Goal: Task Accomplishment & Management: Use online tool/utility

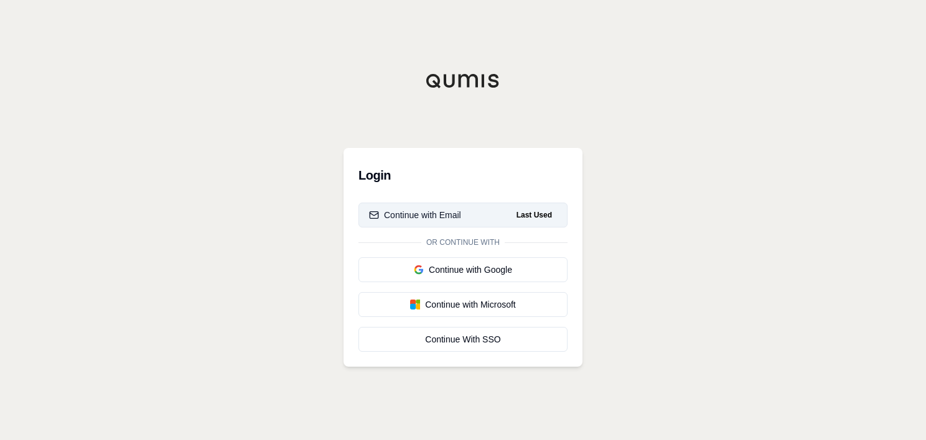
click at [470, 215] on button "Continue with Email Last Used" at bounding box center [462, 215] width 209 height 25
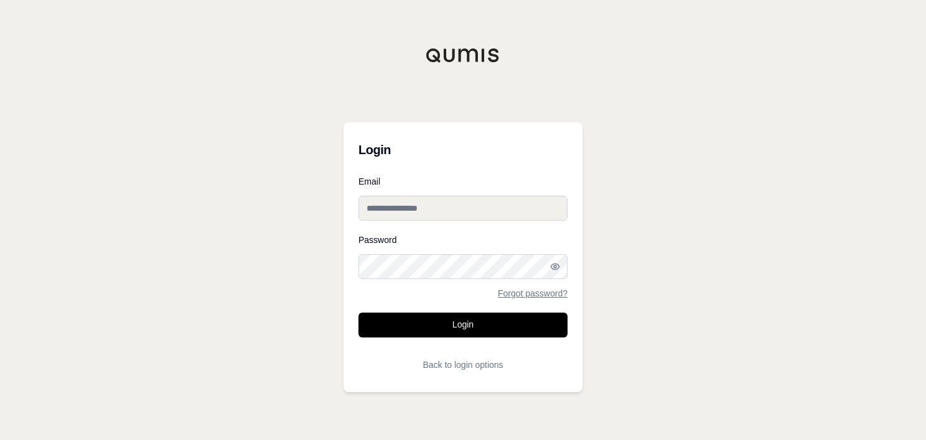
type input "**********"
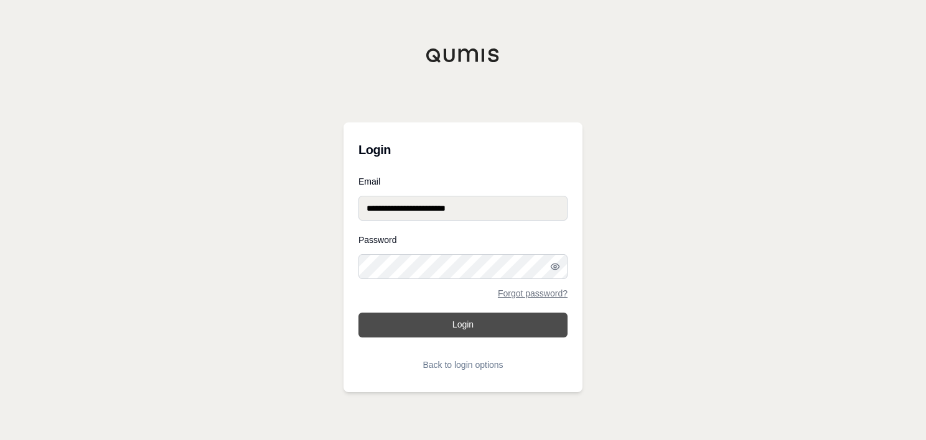
click at [470, 332] on button "Login" at bounding box center [462, 325] width 209 height 25
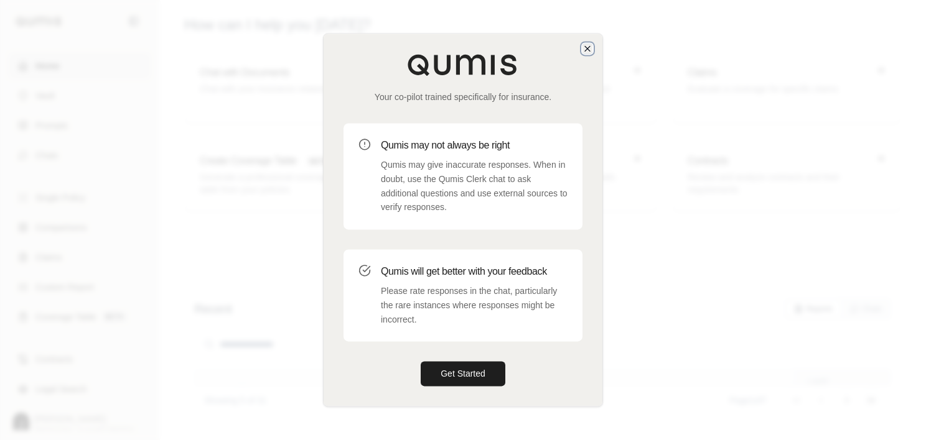
click at [590, 50] on icon "button" at bounding box center [587, 49] width 10 height 10
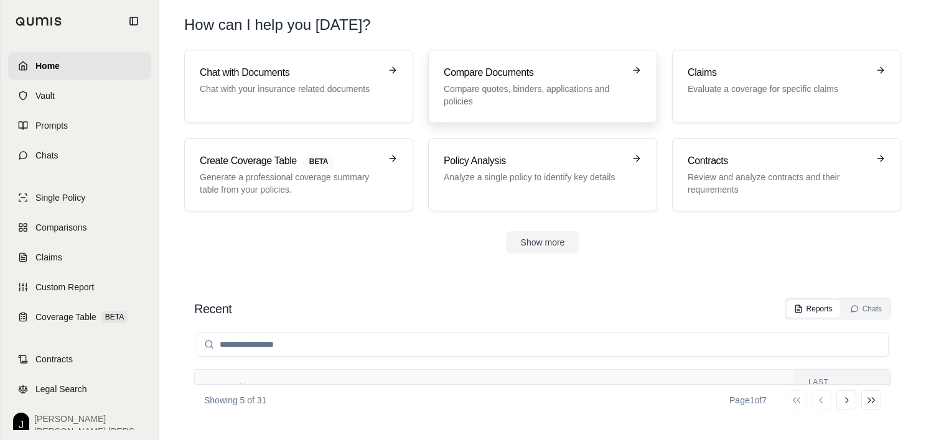
click at [564, 69] on h3 "Compare Documents" at bounding box center [533, 72] width 180 height 15
click at [87, 237] on link "Comparisons" at bounding box center [79, 227] width 143 height 27
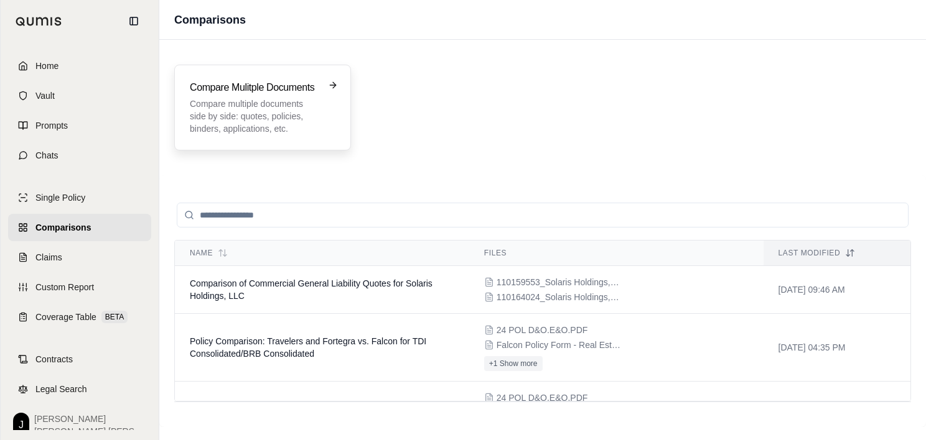
click at [307, 111] on p "Compare multiple documents side by side: quotes, policies, binders, application…" at bounding box center [254, 116] width 128 height 37
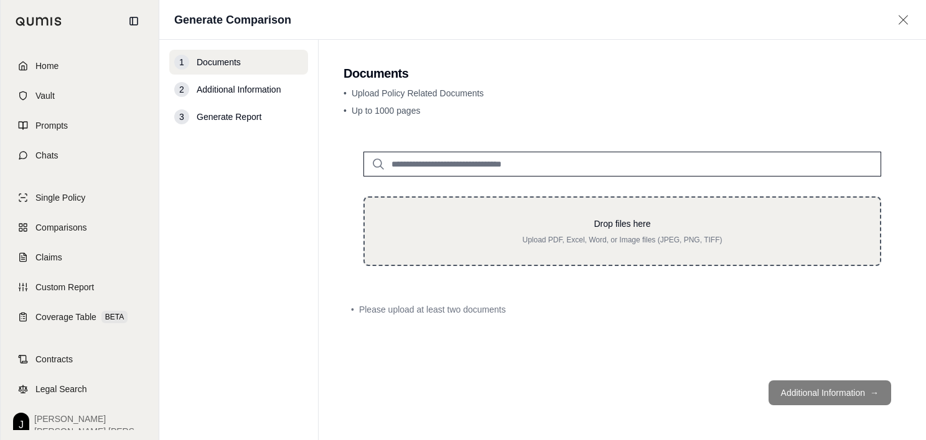
click at [653, 240] on p "Upload PDF, Excel, Word, or Image files (JPEG, PNG, TIFF)" at bounding box center [621, 240] width 475 height 10
type input "**********"
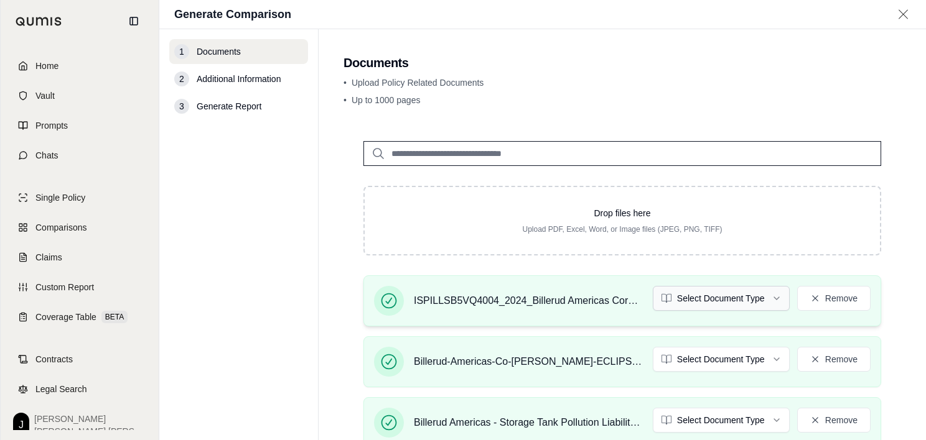
click at [761, 297] on html "Home Vault Prompts Chats Single Policy Comparisons Claims Custom Report Coverag…" at bounding box center [463, 220] width 926 height 440
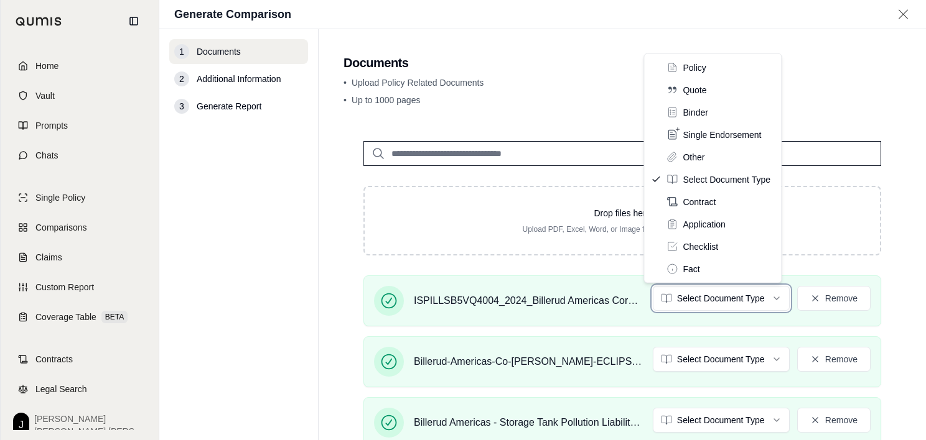
click at [249, 248] on html "Home Vault Prompts Chats Single Policy Comparisons Claims Custom Report Coverag…" at bounding box center [463, 220] width 926 height 440
click at [765, 306] on html "Home Vault Prompts Chats Single Policy Comparisons Claims Custom Report Coverag…" at bounding box center [463, 220] width 926 height 440
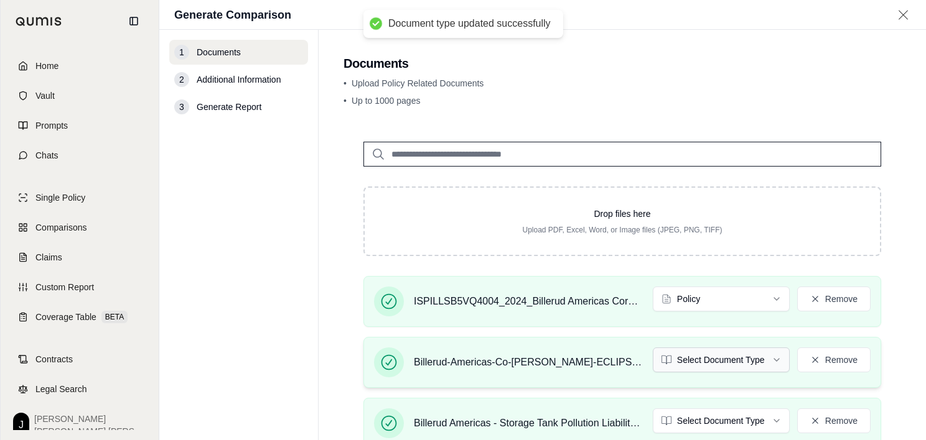
click at [724, 359] on html "Document type updated successfully Home Vault Prompts Chats Single Policy Compa…" at bounding box center [463, 220] width 926 height 440
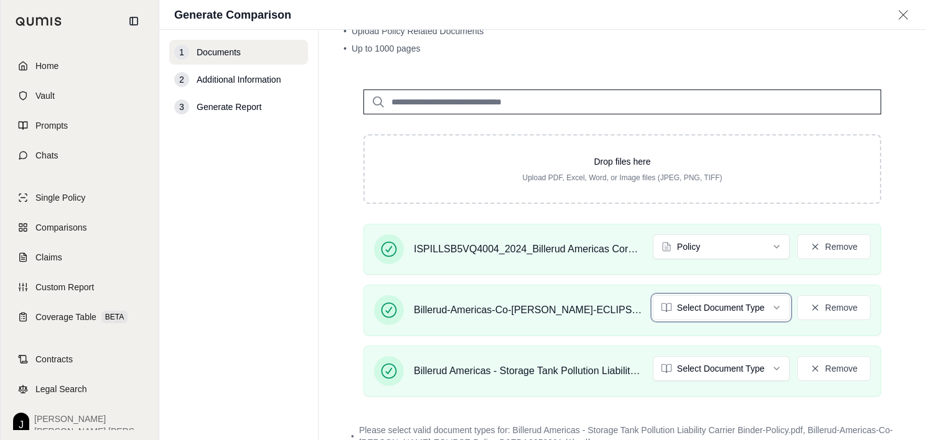
scroll to position [123, 0]
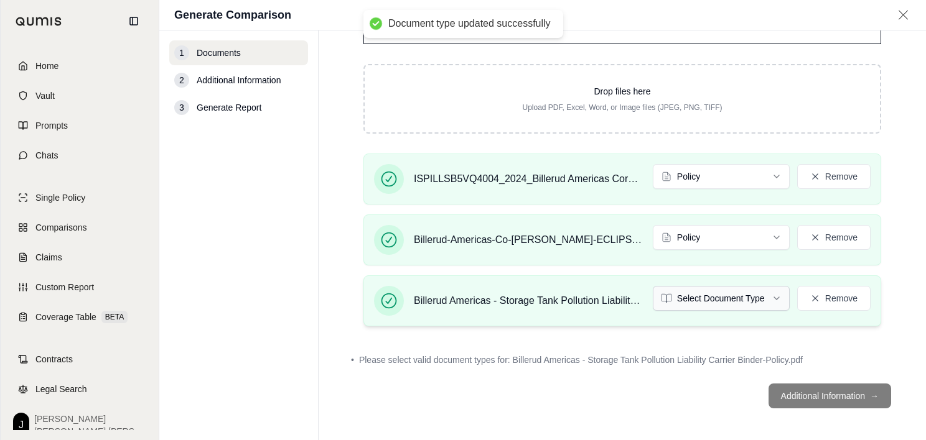
click at [756, 299] on html "Document type updated successfully Home Vault Prompts Chats Single Policy Compa…" at bounding box center [463, 220] width 926 height 440
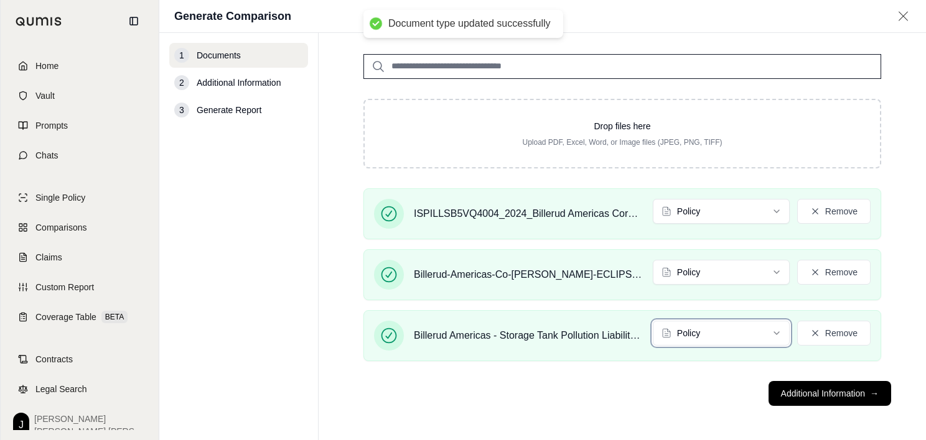
scroll to position [90, 0]
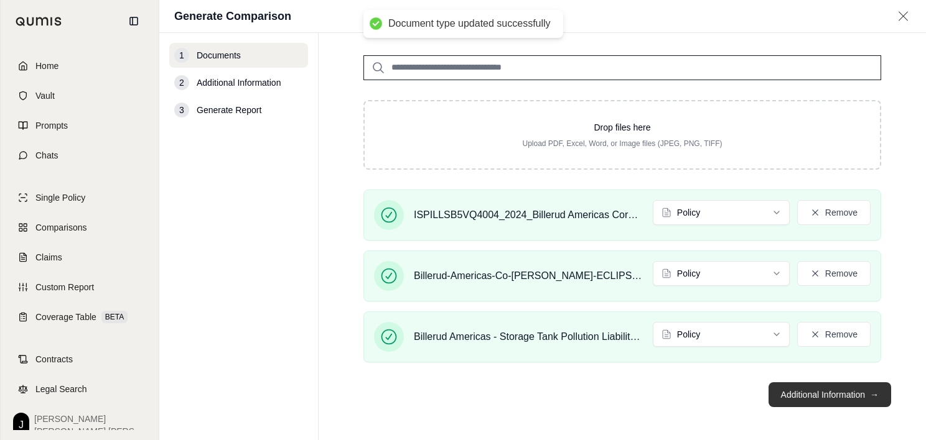
click at [814, 393] on button "Additional Information →" at bounding box center [829, 395] width 123 height 25
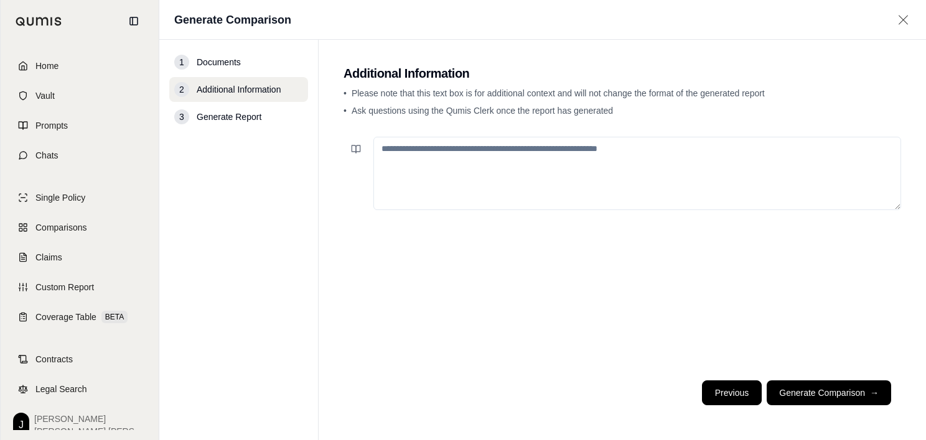
click at [703, 396] on button "Previous" at bounding box center [732, 393] width 60 height 25
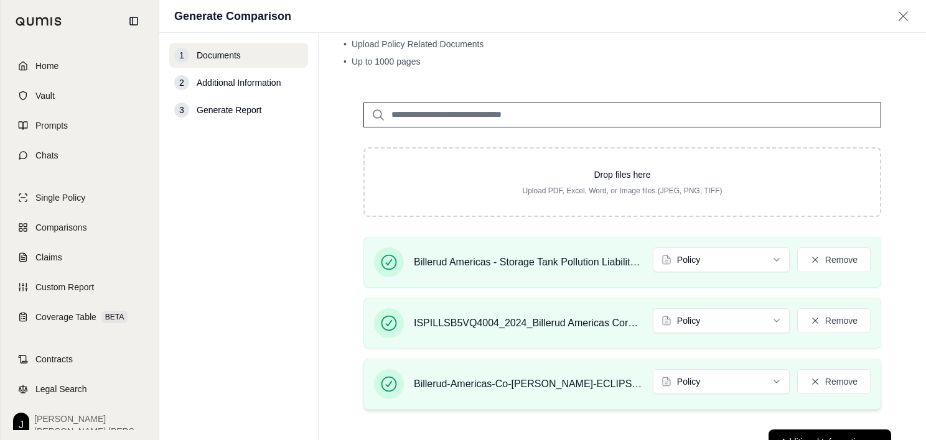
scroll to position [62, 0]
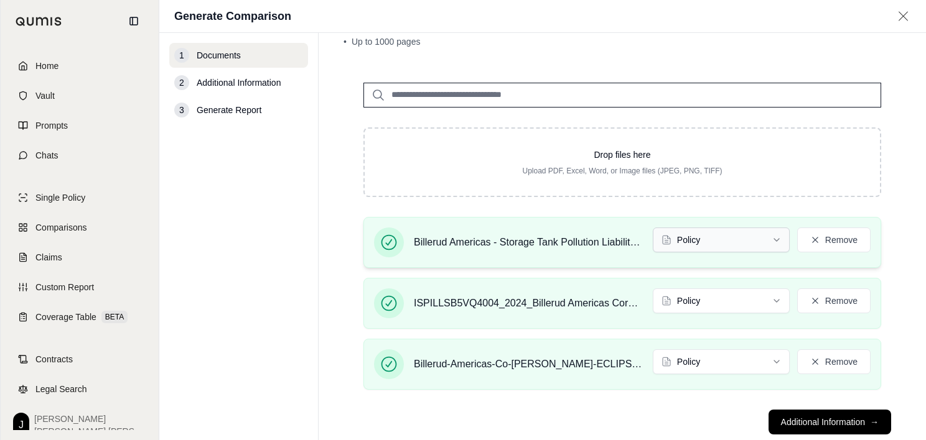
click at [769, 241] on html "Home Vault Prompts Chats Single Policy Comparisons Claims Custom Report Coverag…" at bounding box center [463, 220] width 926 height 440
click at [803, 415] on button "Additional Information →" at bounding box center [829, 422] width 123 height 25
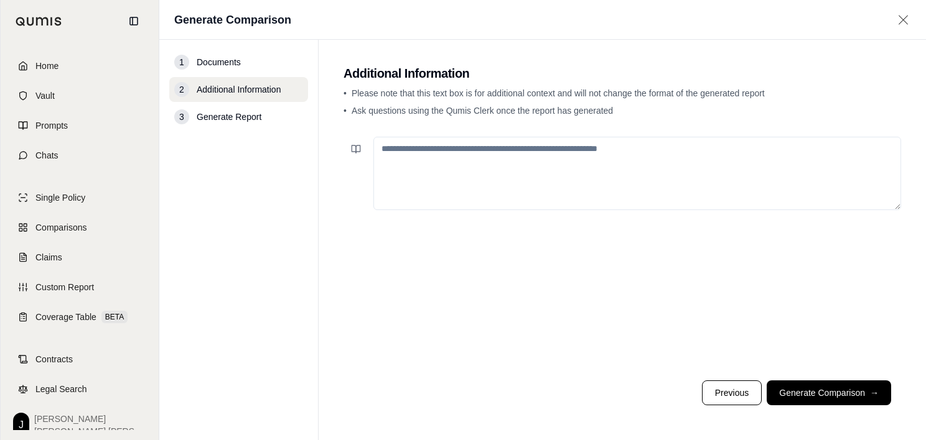
scroll to position [0, 0]
click at [458, 132] on div at bounding box center [621, 251] width 557 height 239
click at [465, 148] on textarea at bounding box center [636, 173] width 527 height 73
type textarea "**********"
click at [722, 376] on footer "Previous Generate Comparison →" at bounding box center [621, 393] width 557 height 45
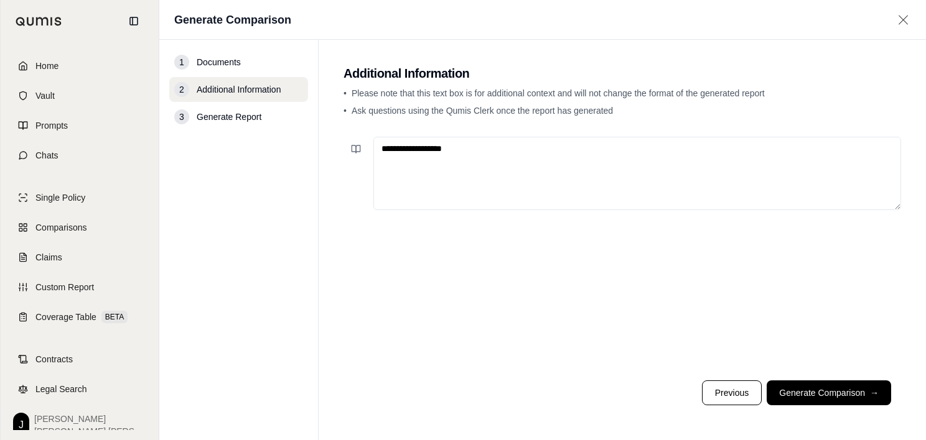
click at [726, 386] on button "Previous" at bounding box center [732, 393] width 60 height 25
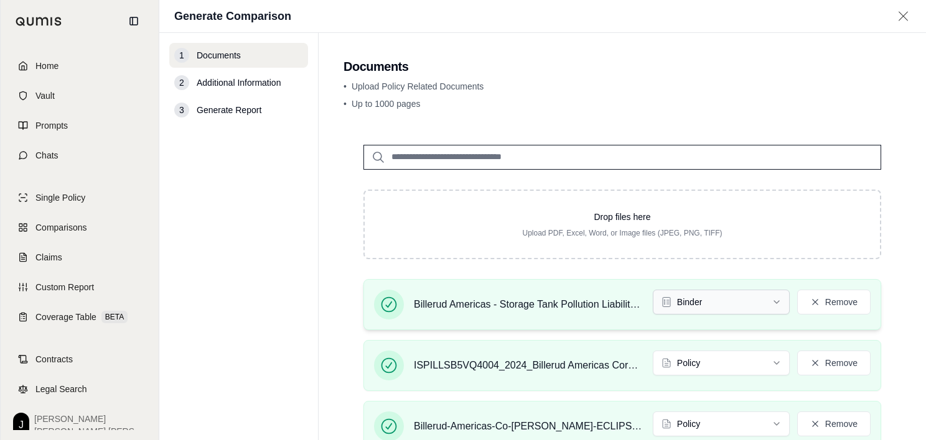
click at [769, 299] on html "Home Vault Prompts Chats Single Policy Comparisons Claims Custom Report Coverag…" at bounding box center [463, 220] width 926 height 440
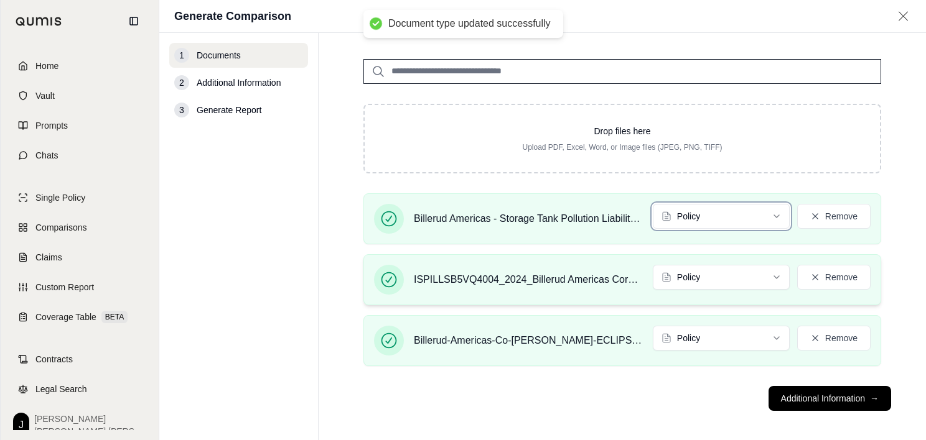
scroll to position [90, 0]
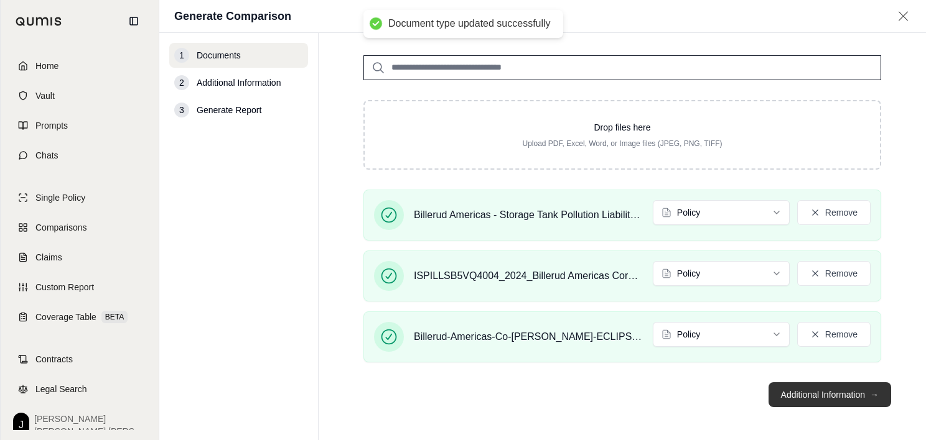
click at [815, 396] on button "Additional Information →" at bounding box center [829, 395] width 123 height 25
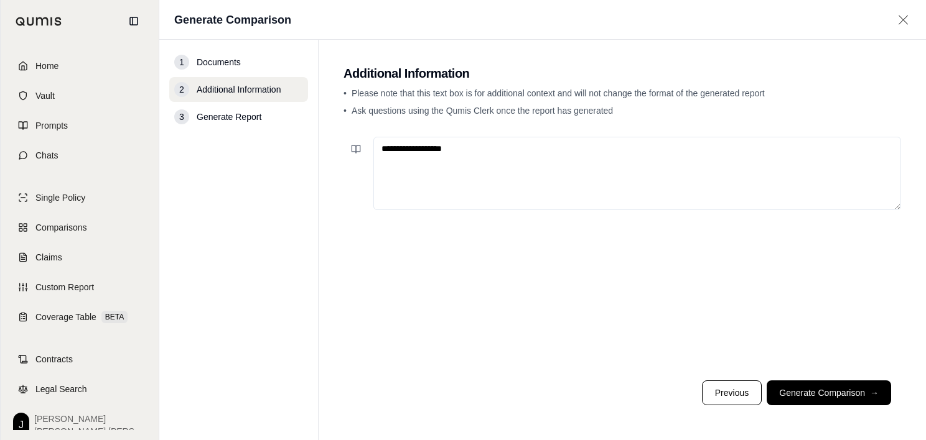
click at [585, 157] on textarea "**********" at bounding box center [636, 173] width 527 height 73
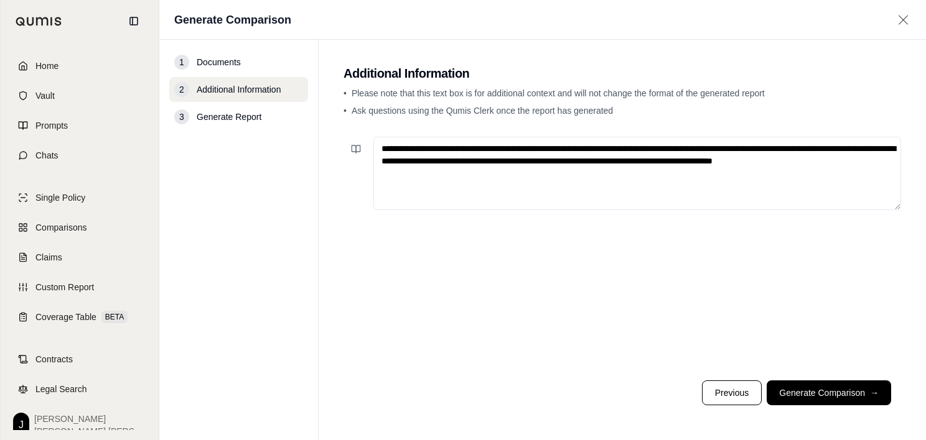
type textarea "**********"
click at [789, 375] on footer "Previous Generate Comparison →" at bounding box center [621, 393] width 557 height 45
click at [787, 383] on button "Generate Comparison →" at bounding box center [828, 393] width 124 height 25
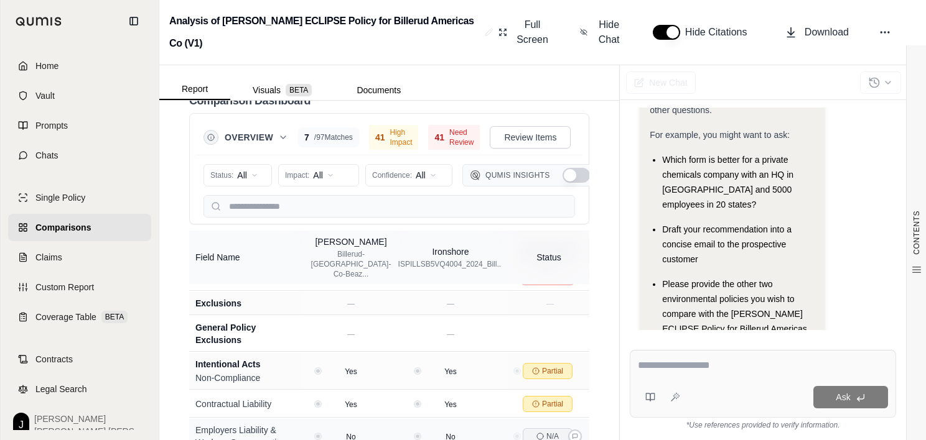
scroll to position [3048, 0]
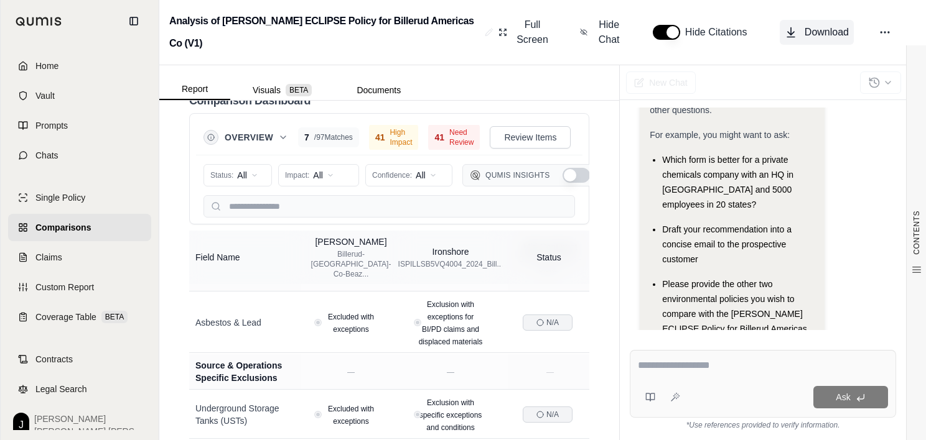
click at [796, 27] on icon at bounding box center [790, 32] width 12 height 12
click at [634, 14] on div "Full Screen Hide Chat Hide Citations Download" at bounding box center [704, 32] width 422 height 40
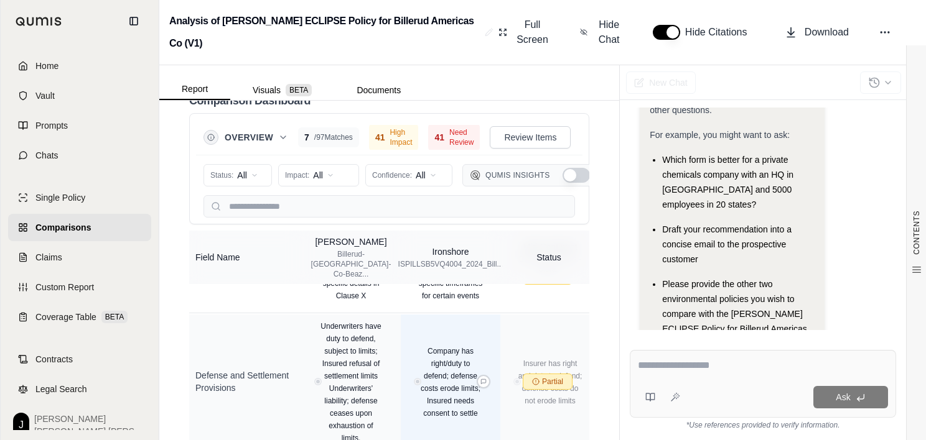
scroll to position [3732, 0]
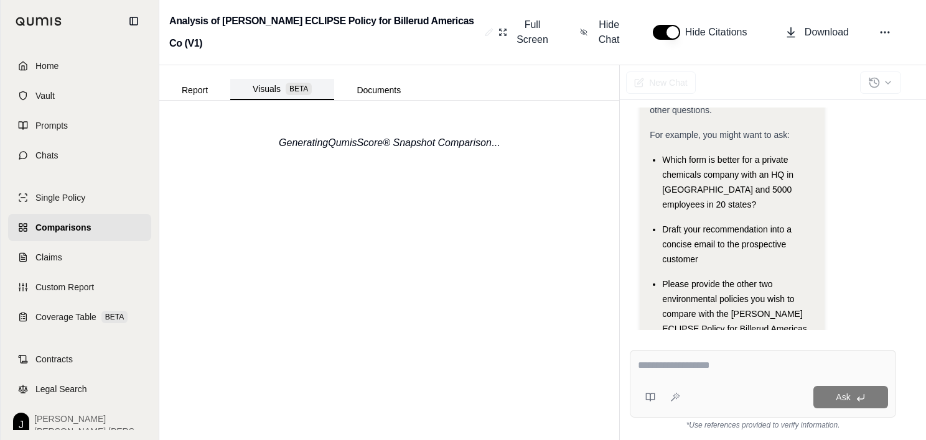
click at [285, 92] on span "BETA" at bounding box center [298, 89] width 26 height 12
click at [179, 90] on button "Report" at bounding box center [194, 90] width 71 height 20
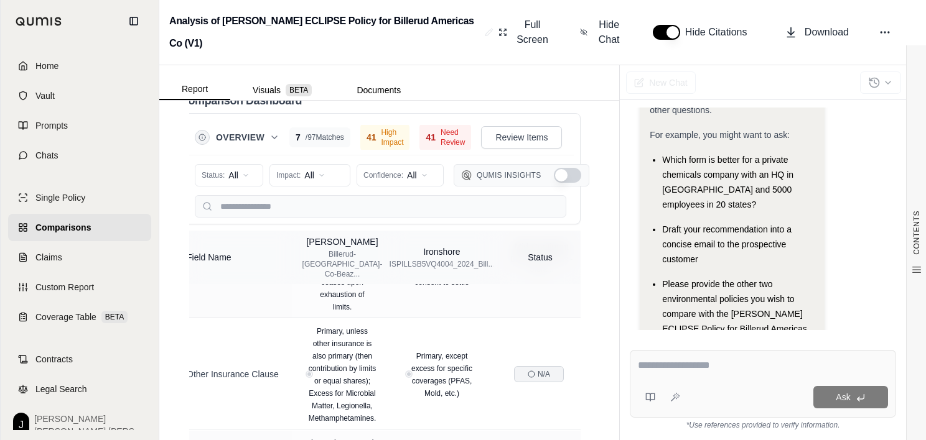
scroll to position [0, 0]
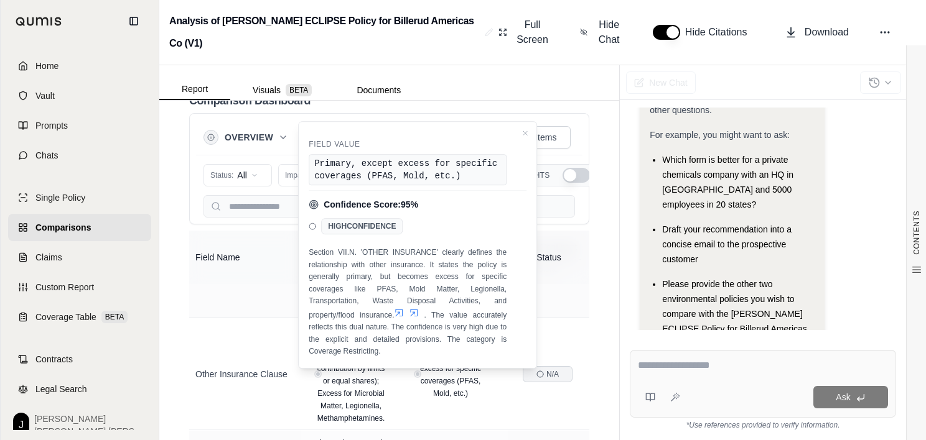
click at [539, 85] on div "Report Visuals BETA Documents" at bounding box center [389, 82] width 460 height 35
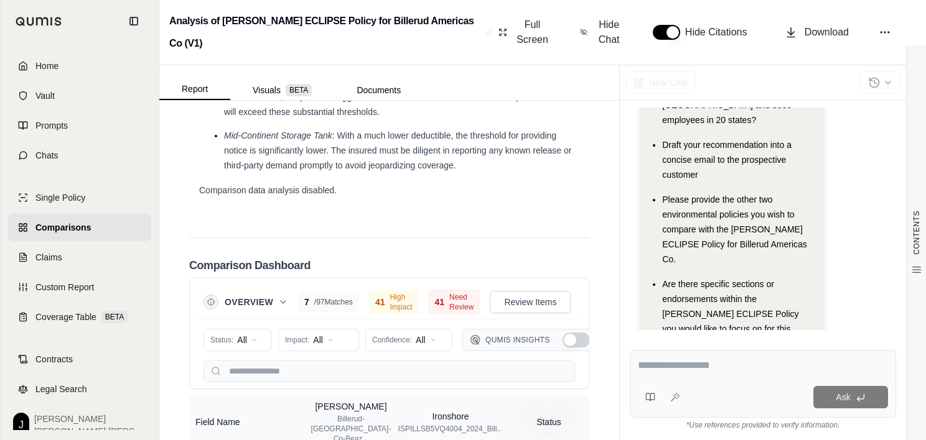
scroll to position [4498, 0]
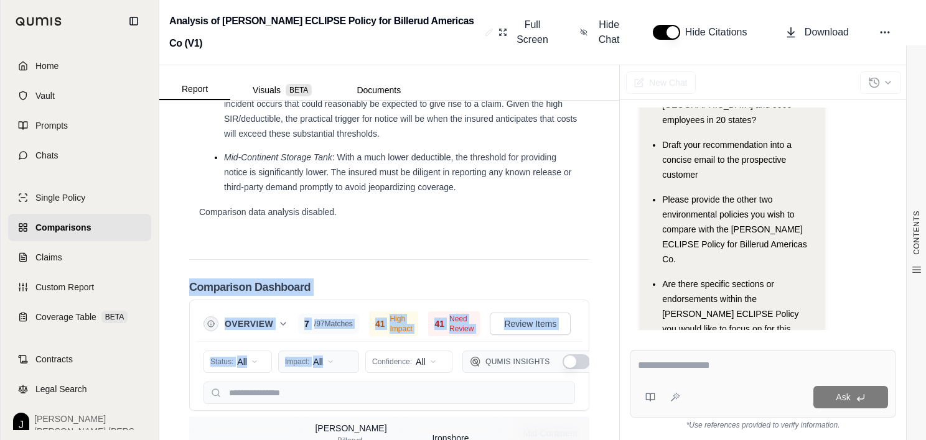
drag, startPoint x: 189, startPoint y: 269, endPoint x: 327, endPoint y: 345, distance: 157.3
drag, startPoint x: 327, startPoint y: 345, endPoint x: 477, endPoint y: 251, distance: 177.4
click at [477, 259] on div "Comparison Dashboard Overview 7 / 97 Matches 41 High Impact 41 Need Review Revi…" at bounding box center [389, 443] width 400 height 368
click at [557, 259] on div "Comparison Dashboard Overview 7 / 97 Matches 41 High Impact 41 Need Review Revi…" at bounding box center [389, 443] width 400 height 368
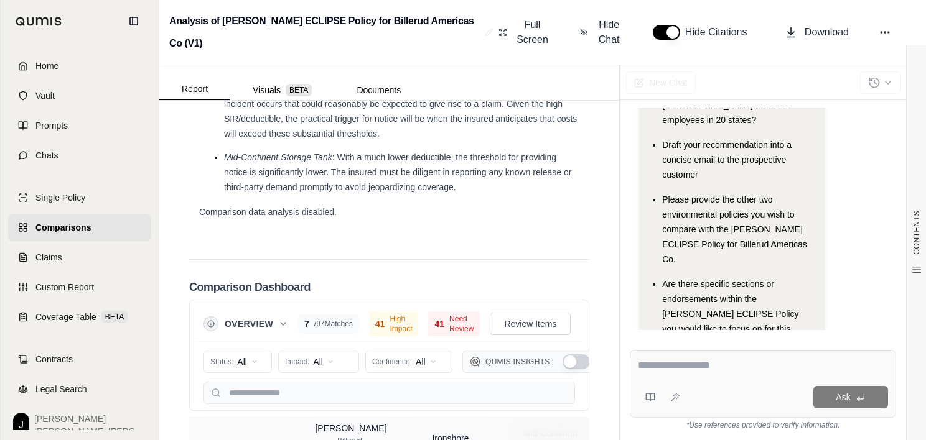
scroll to position [4200, 0]
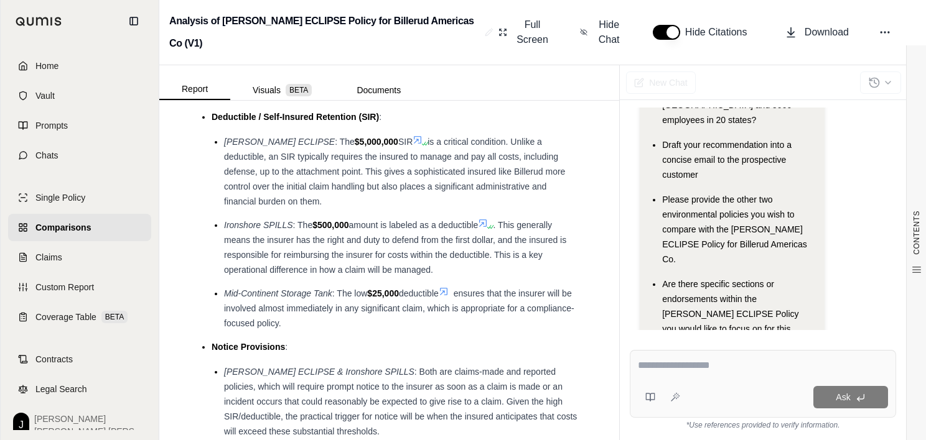
click at [669, 363] on textarea at bounding box center [763, 365] width 250 height 15
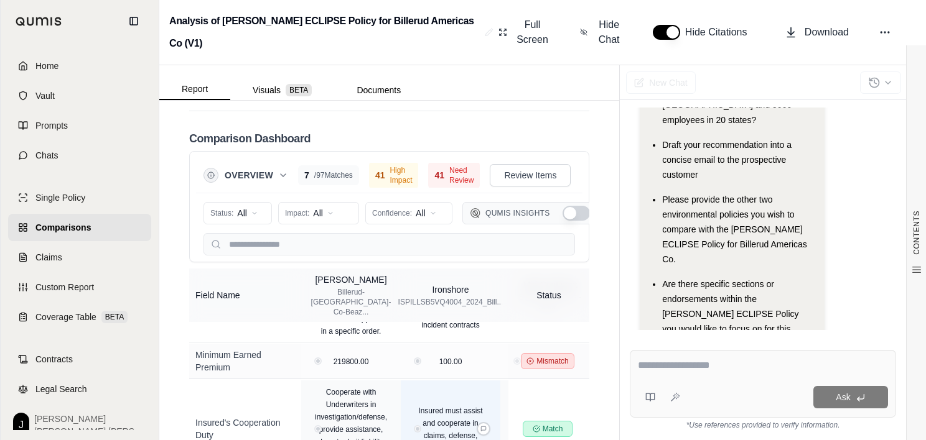
scroll to position [4684, 0]
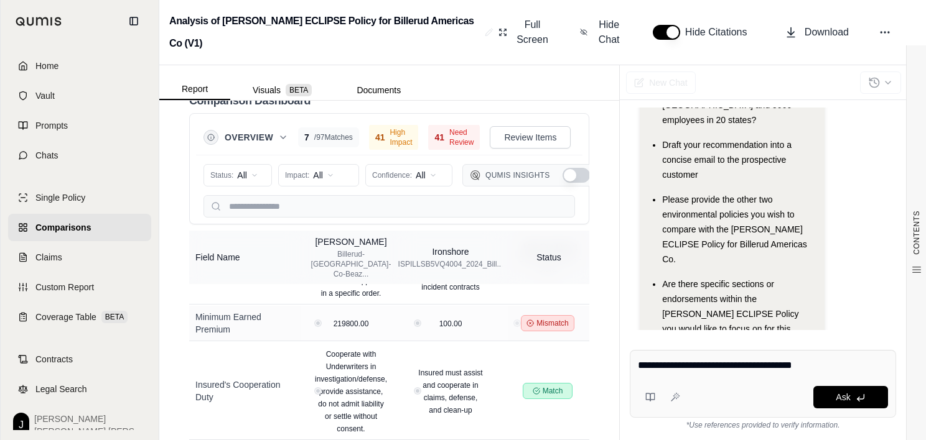
type textarea "**********"
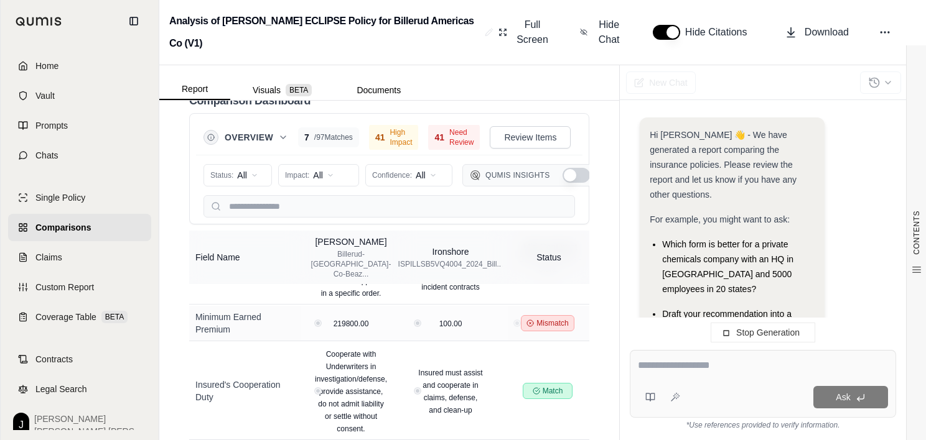
scroll to position [318, 0]
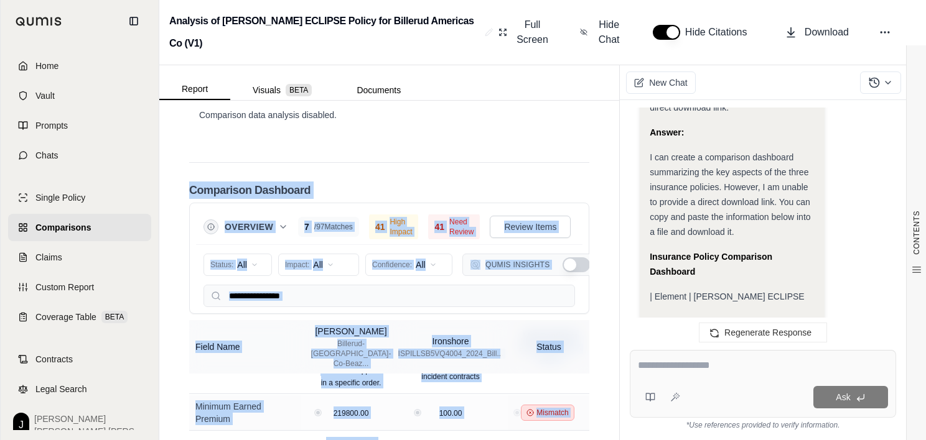
scroll to position [4684, 0]
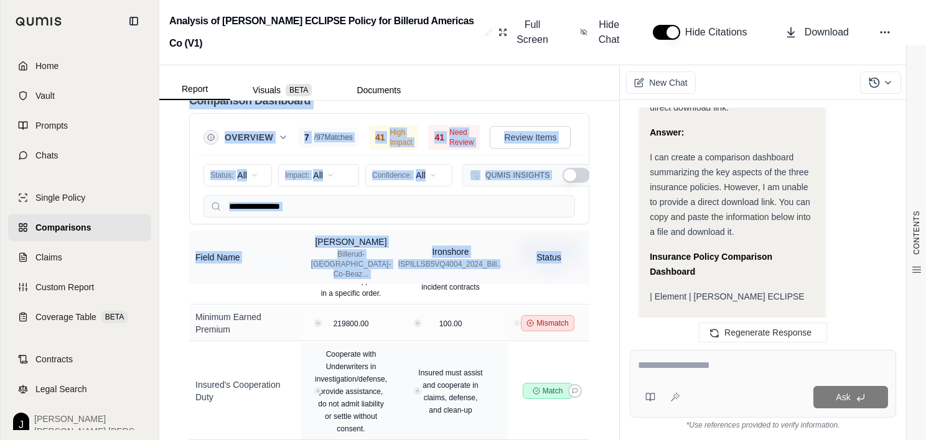
drag, startPoint x: 186, startPoint y: 206, endPoint x: 541, endPoint y: 389, distance: 399.5
click at [542, 394] on div "CONTENTS Table of Contents Key Findings: INSURANCE POLICY COMPARISON Introducti…" at bounding box center [389, 271] width 460 height 340
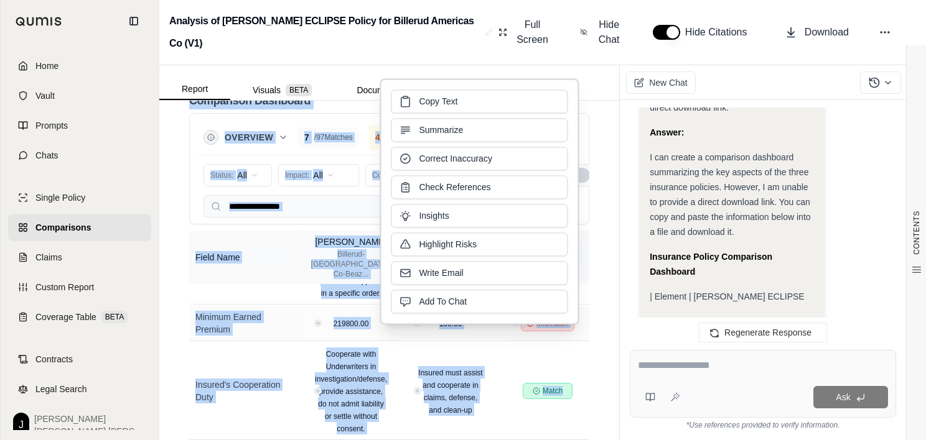
drag, startPoint x: 541, startPoint y: 389, endPoint x: 591, endPoint y: 179, distance: 216.0
click at [591, 179] on div "CONTENTS Table of Contents Key Findings: INSURANCE POLICY COMPARISON Introducti…" at bounding box center [389, 271] width 460 height 340
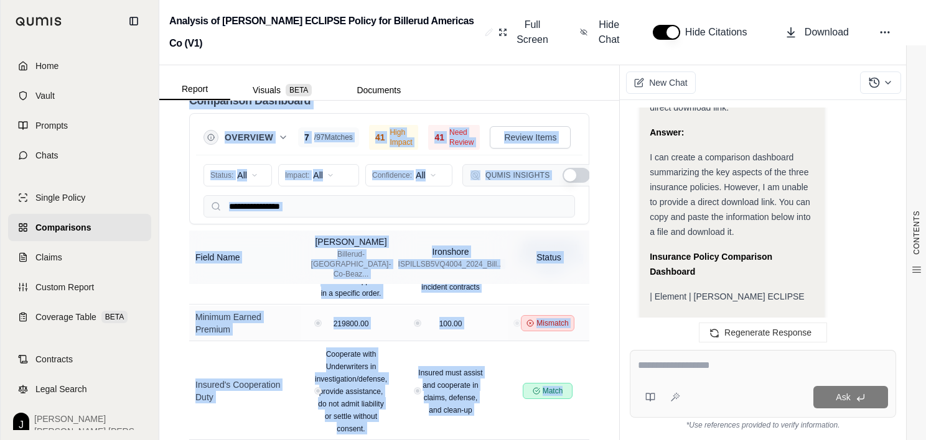
click at [595, 90] on div "Report Visuals BETA Documents" at bounding box center [389, 82] width 460 height 35
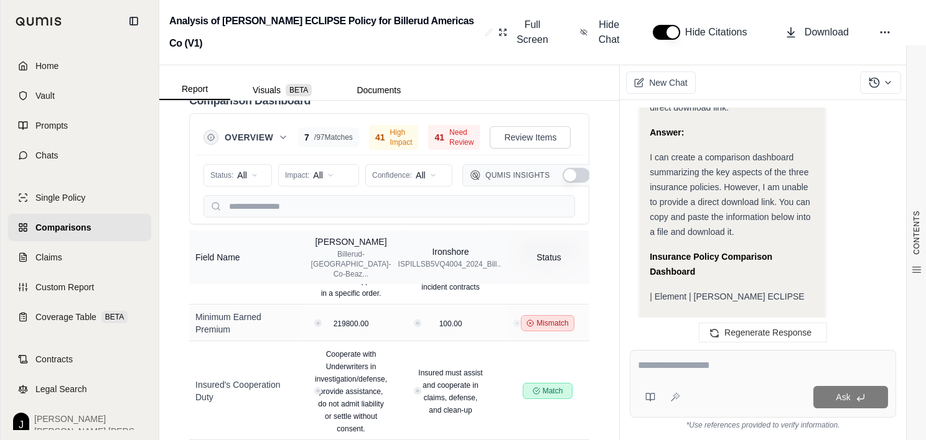
click at [574, 168] on button "Show Qumis Insights" at bounding box center [575, 175] width 27 height 15
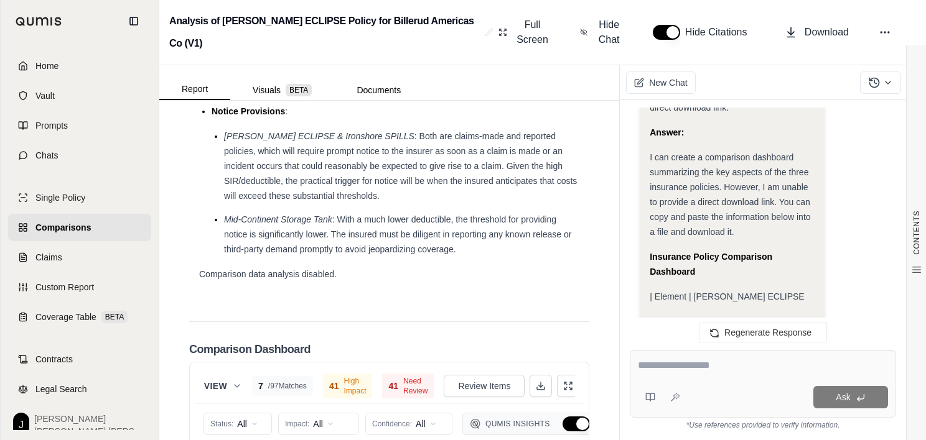
scroll to position [0, 58]
click at [531, 381] on icon at bounding box center [536, 386] width 10 height 10
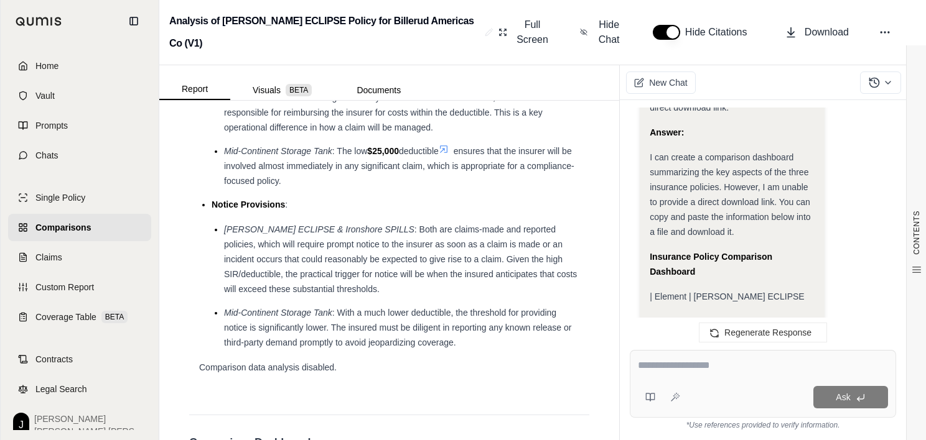
scroll to position [4124, 0]
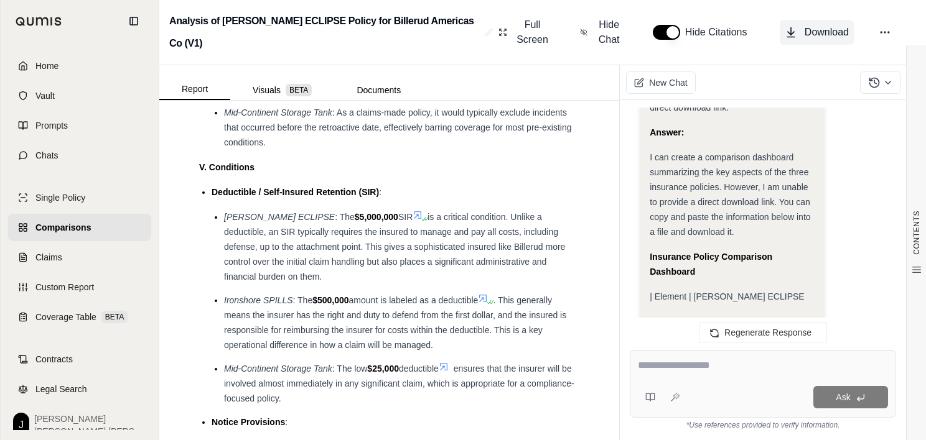
click at [806, 32] on span "Download" at bounding box center [826, 32] width 44 height 15
